Goal: Information Seeking & Learning: Check status

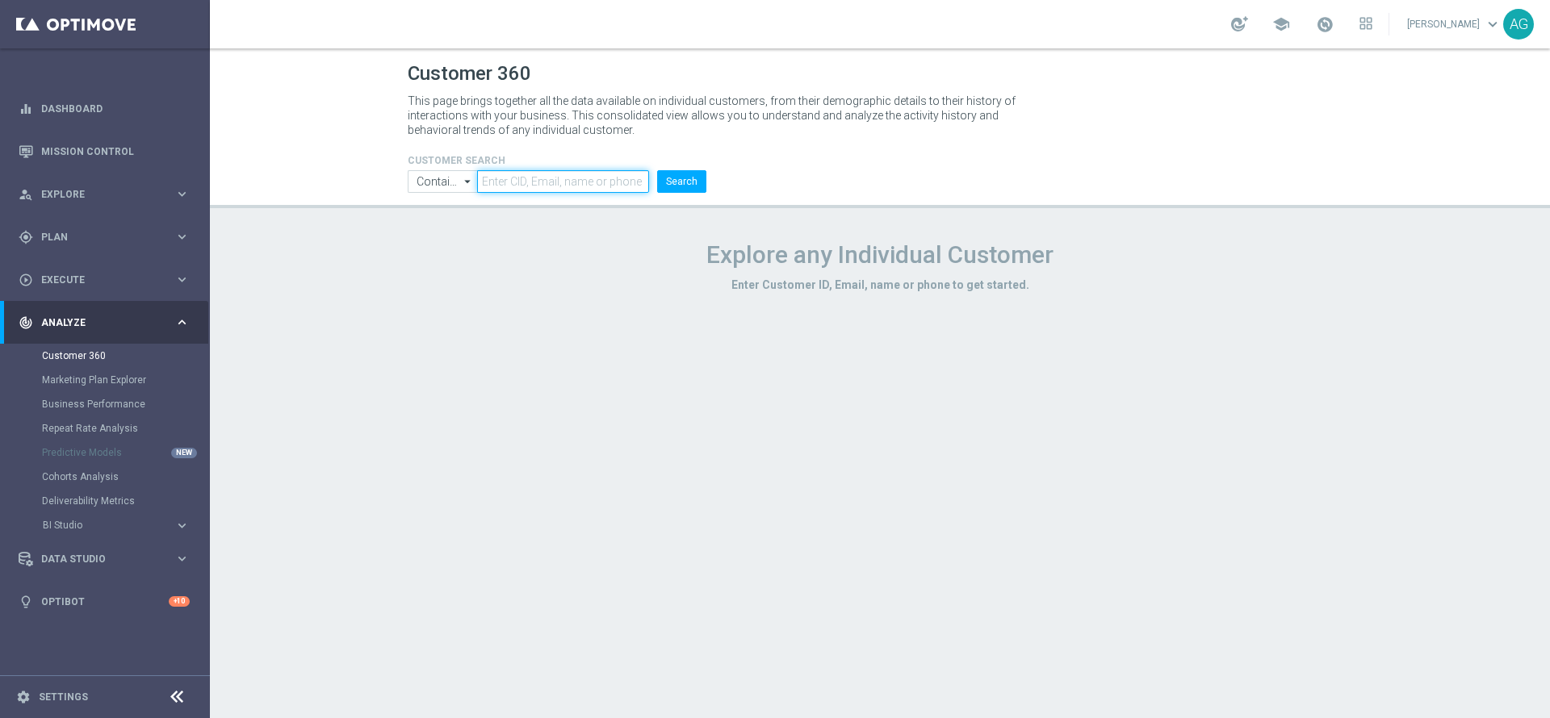
click at [547, 178] on input "text" at bounding box center [563, 181] width 172 height 23
paste input "1742685"
type input "1742685"
click at [695, 181] on button "Search" at bounding box center [681, 181] width 49 height 23
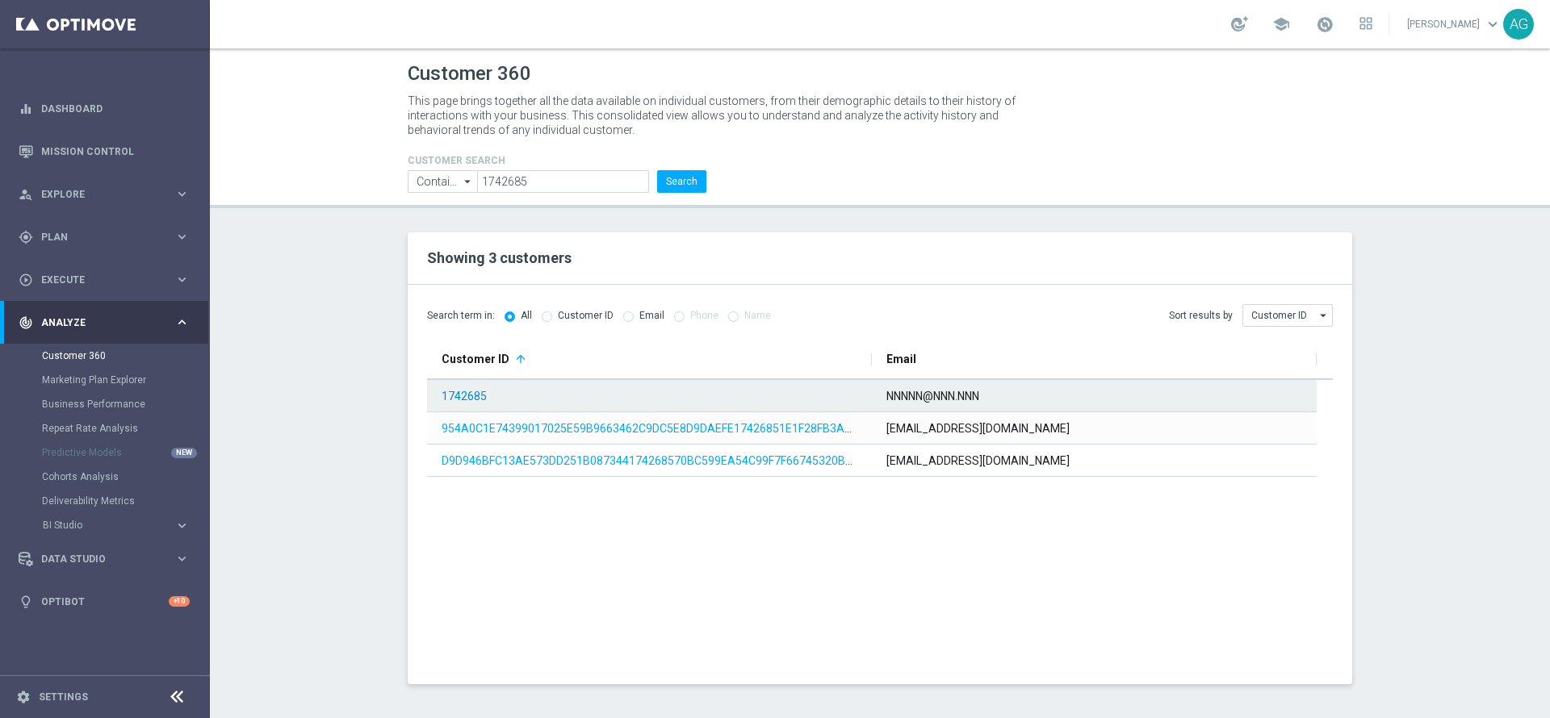
click at [449, 400] on link "1742685" at bounding box center [463, 396] width 45 height 13
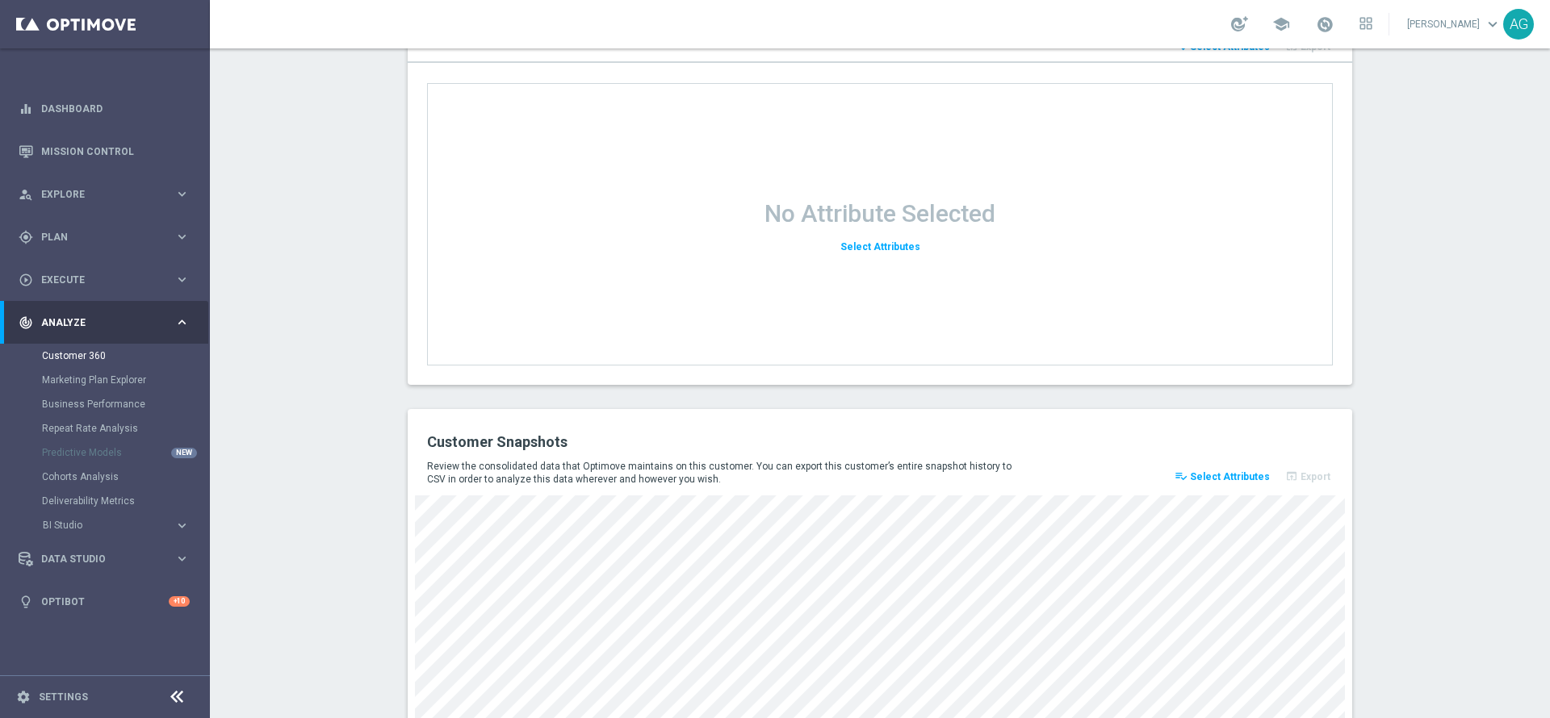
scroll to position [2087, 0]
